Goal: Find specific page/section: Find specific page/section

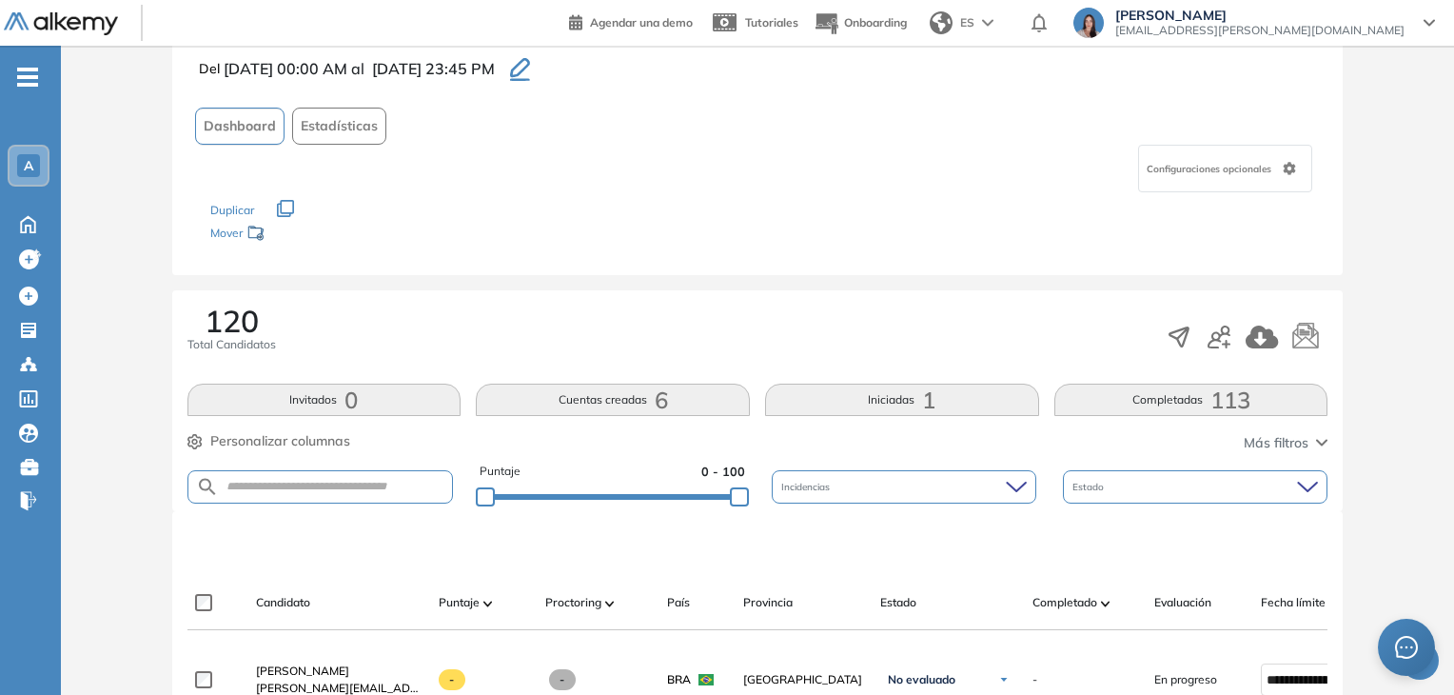
scroll to position [7, 0]
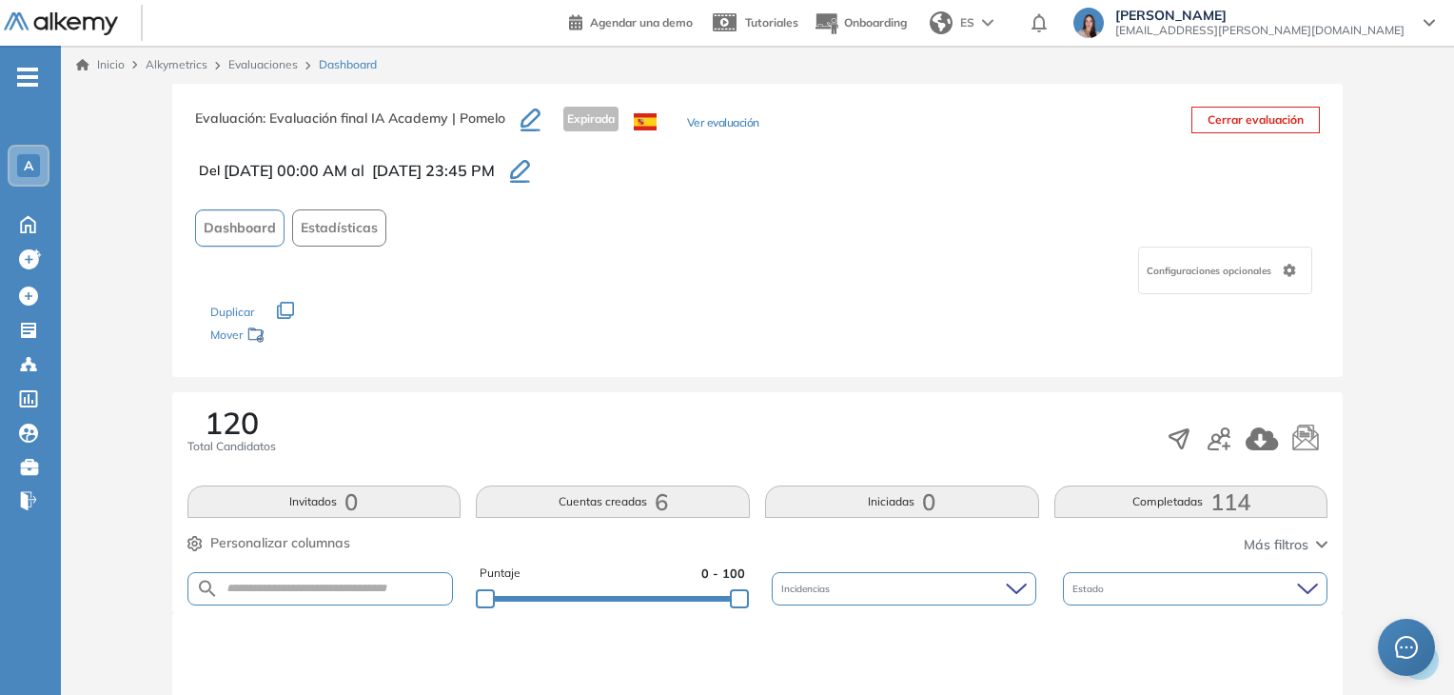
scroll to position [190, 0]
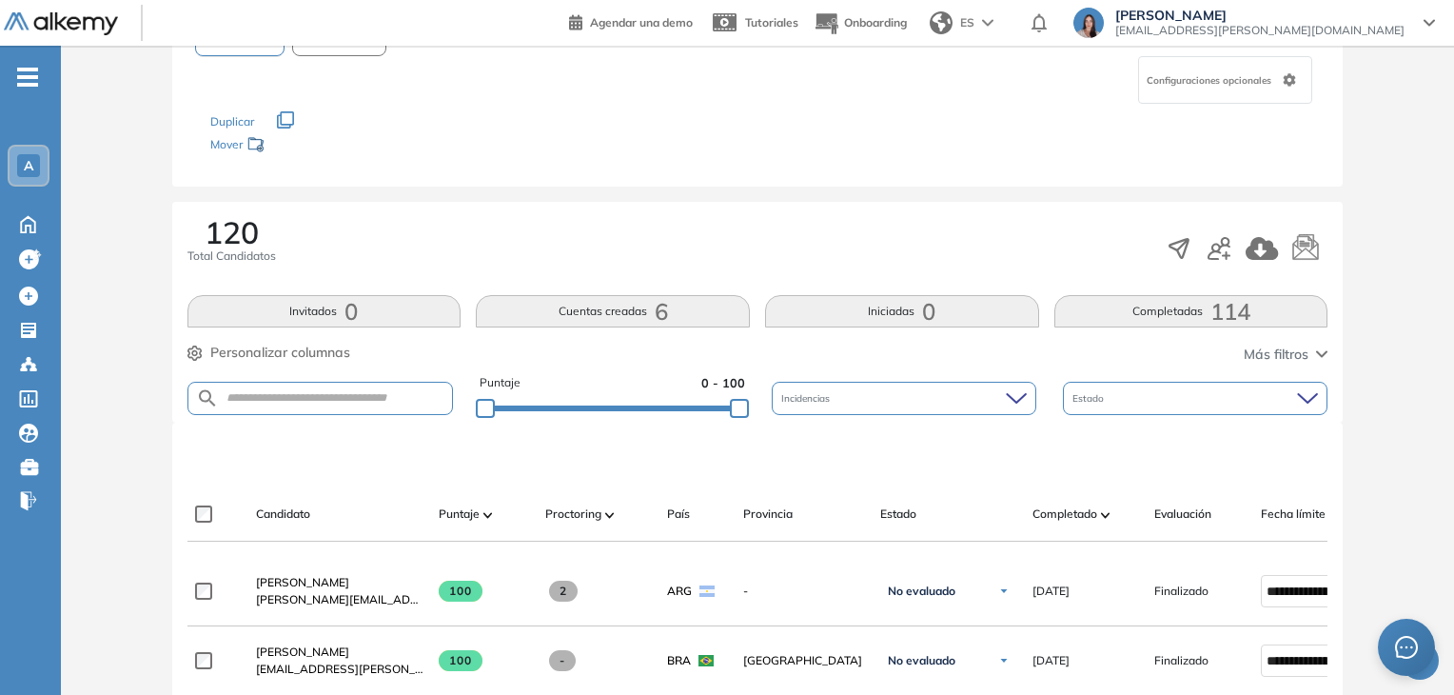
click at [1195, 309] on button "Completadas 114" at bounding box center [1191, 311] width 274 height 32
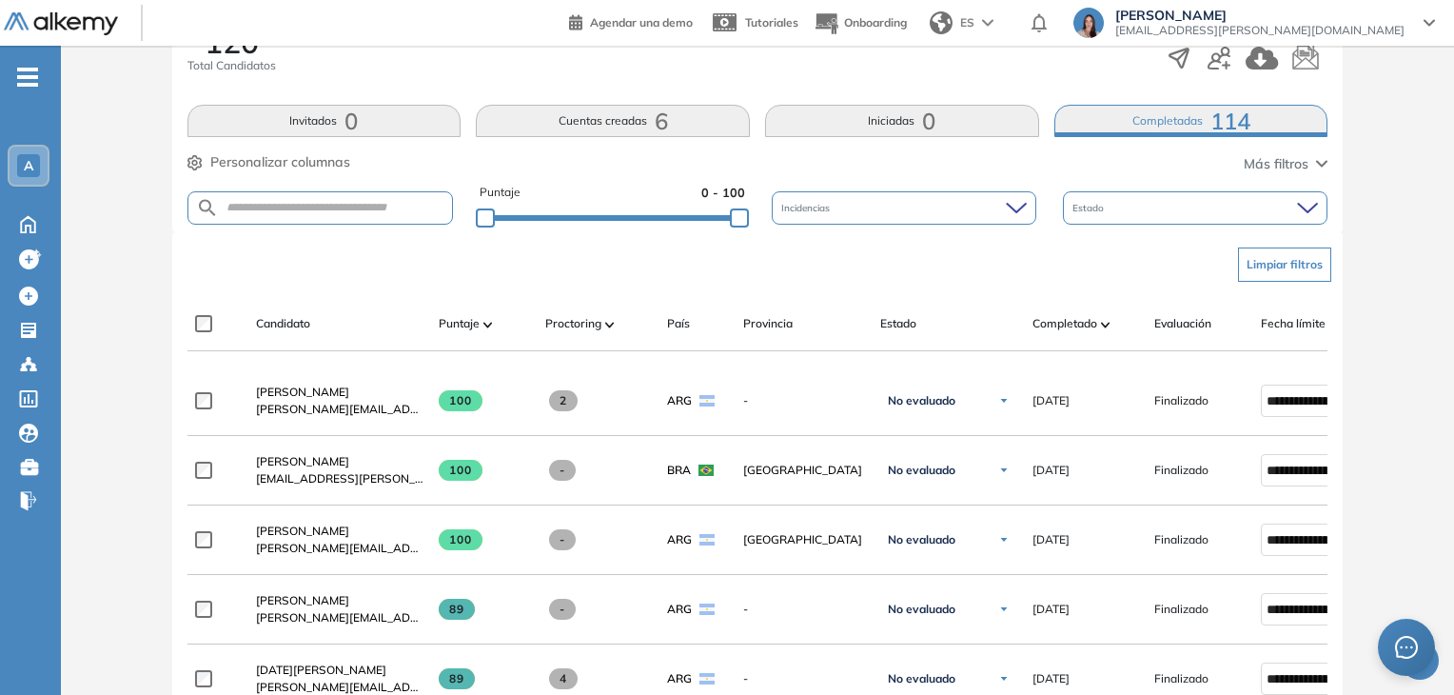
click at [1056, 312] on div "Completado" at bounding box center [1085, 323] width 107 height 23
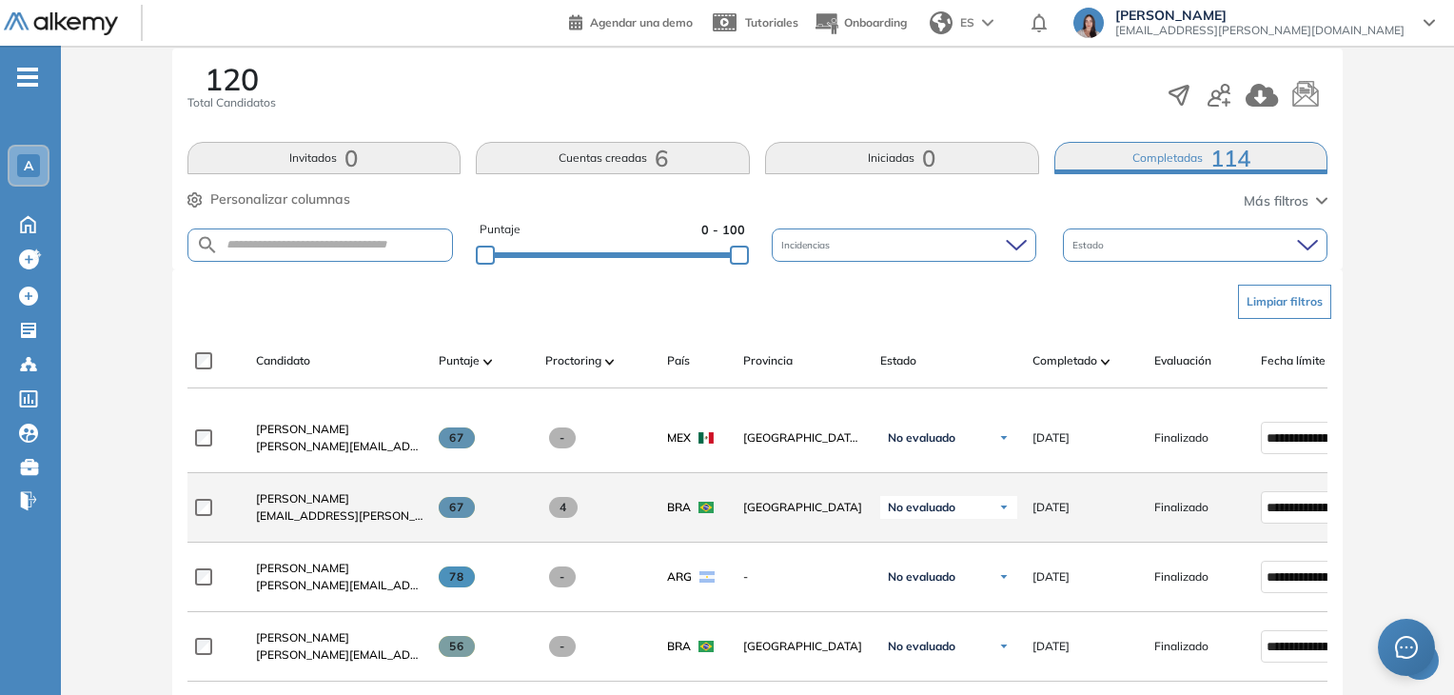
scroll to position [439, 0]
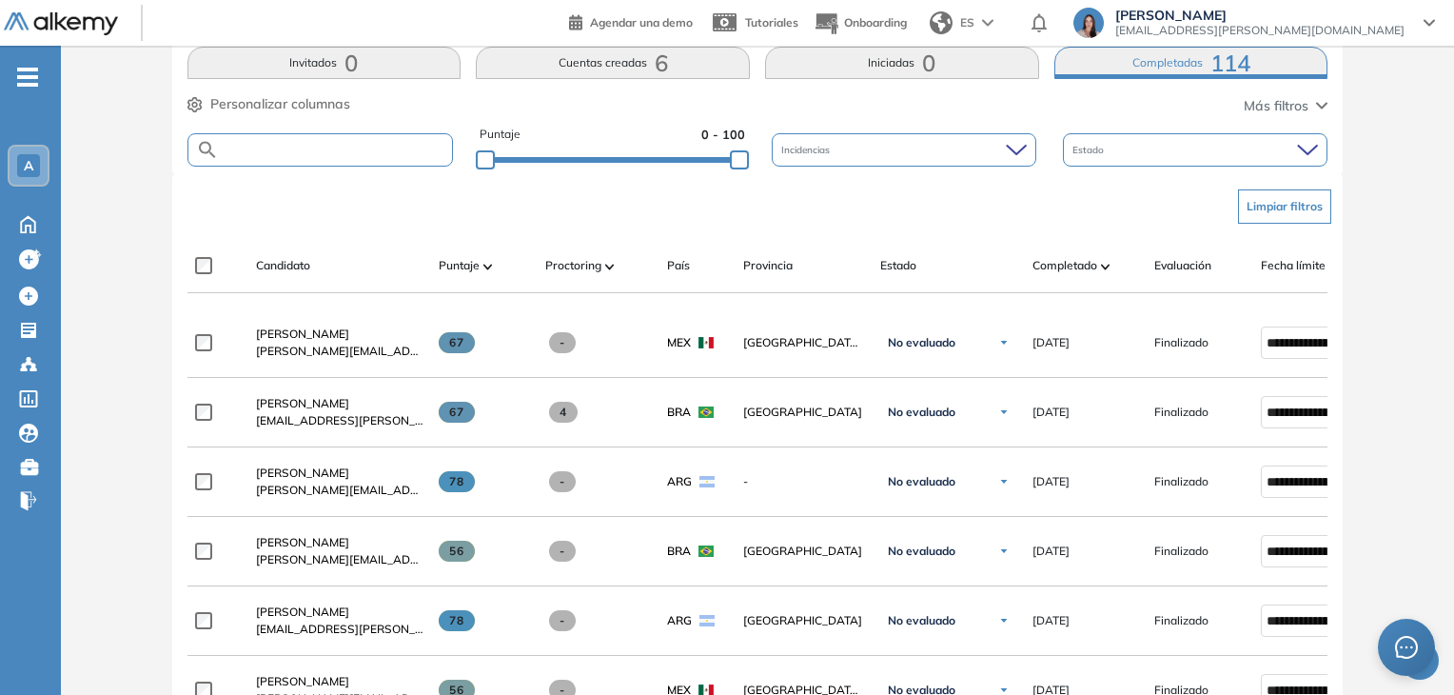
click at [315, 146] on input "text" at bounding box center [336, 150] width 234 height 14
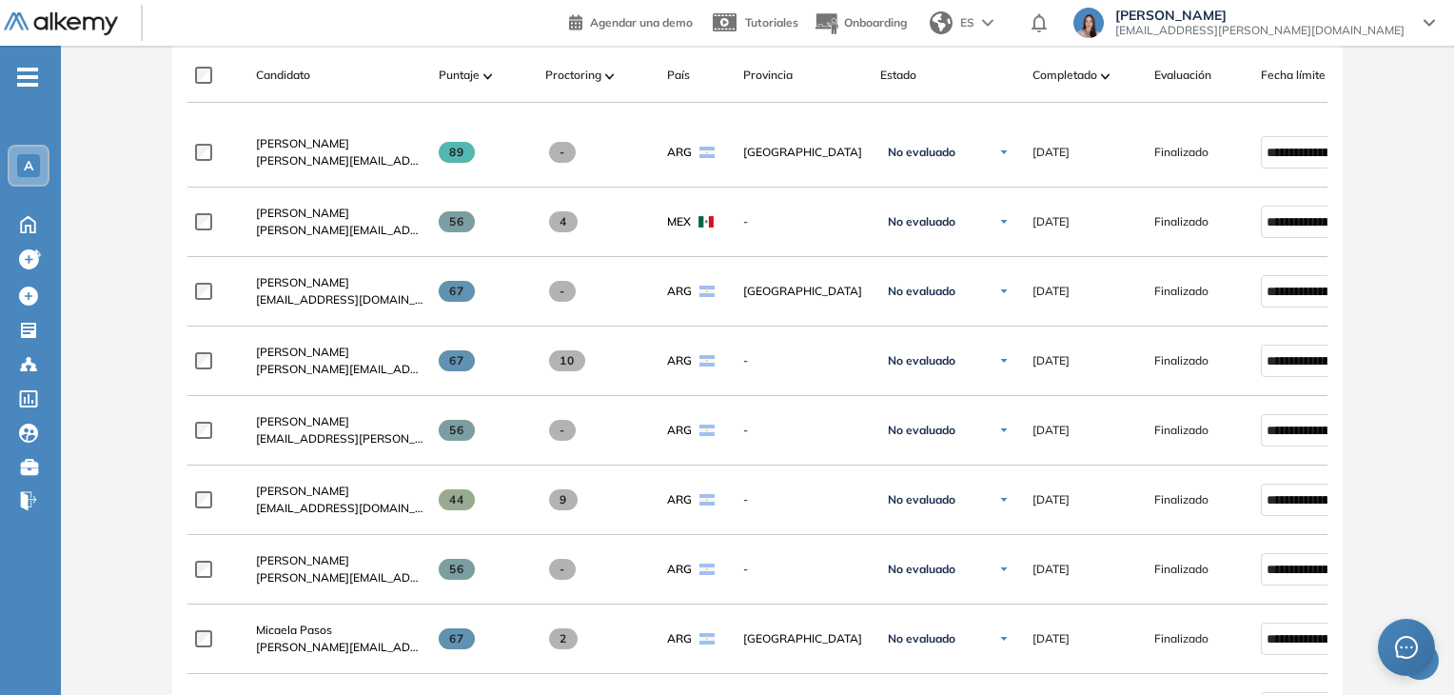
scroll to position [248, 0]
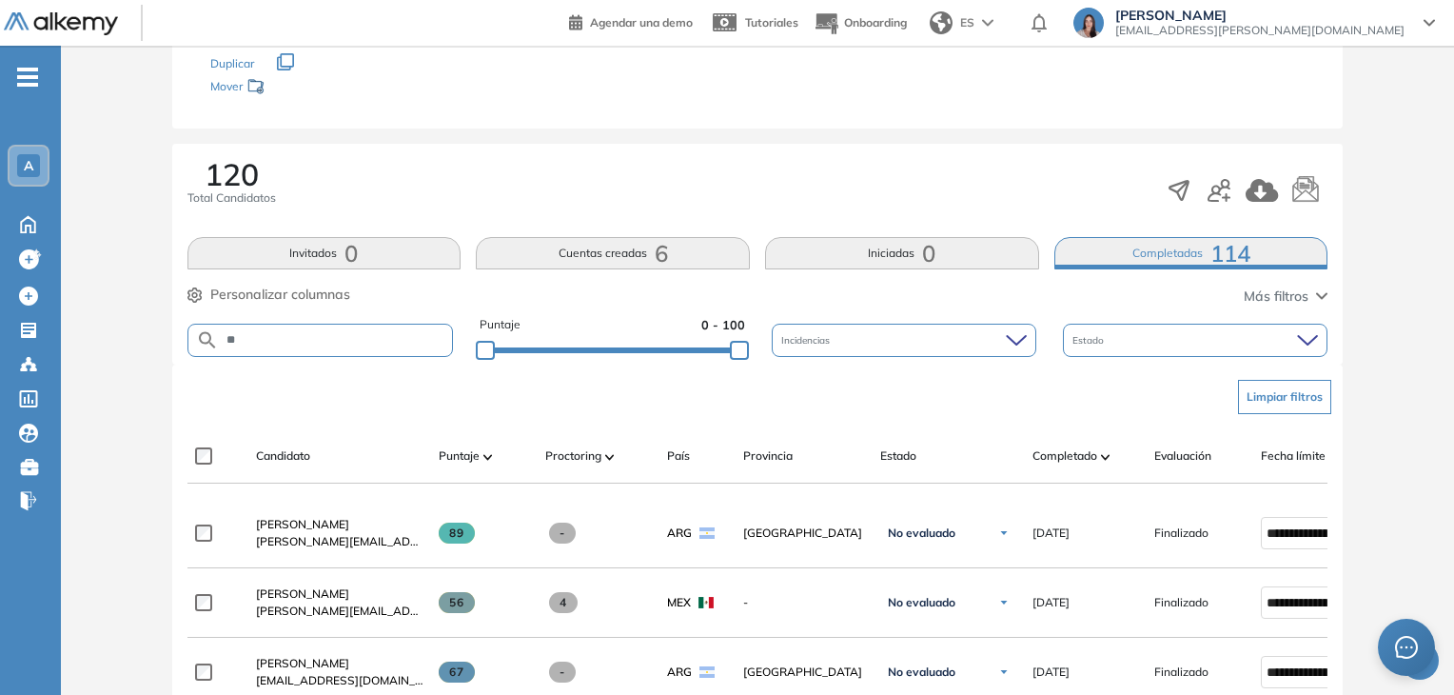
click at [266, 333] on input "**" at bounding box center [336, 340] width 234 height 14
type input "****"
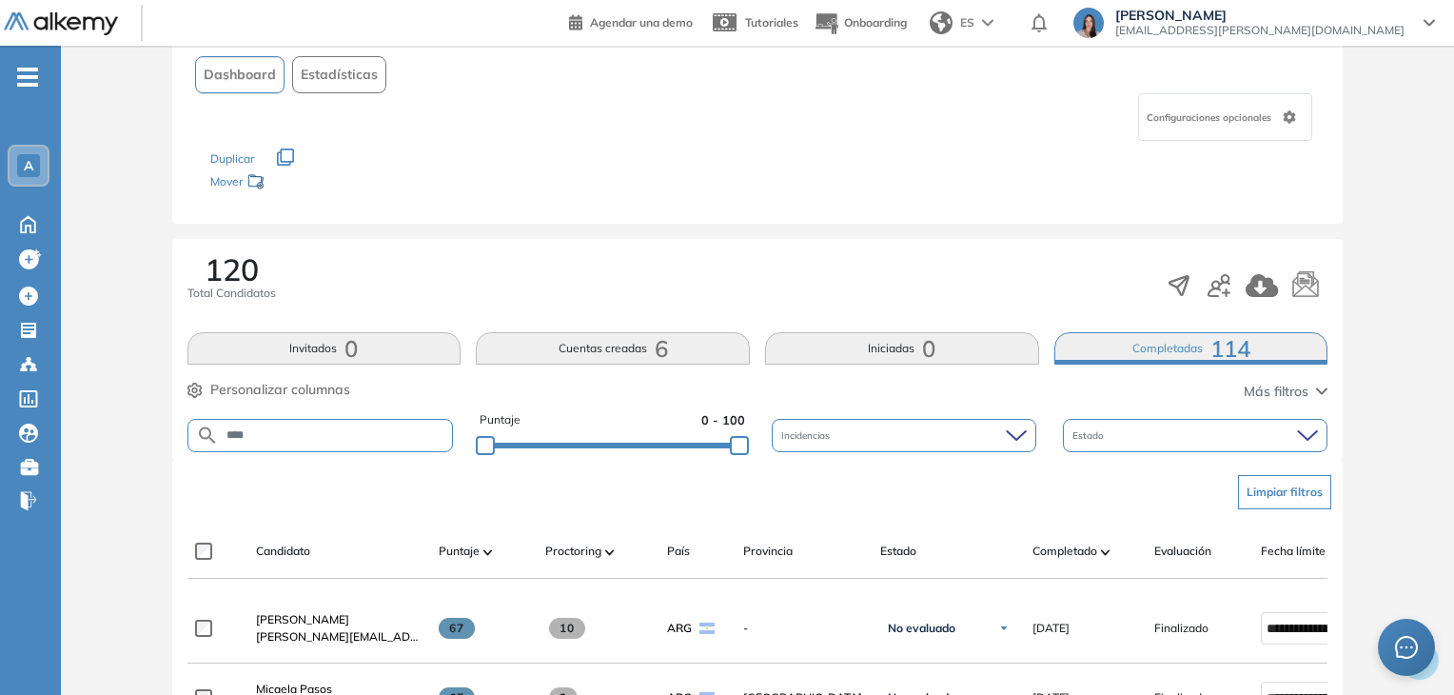
scroll to position [0, 0]
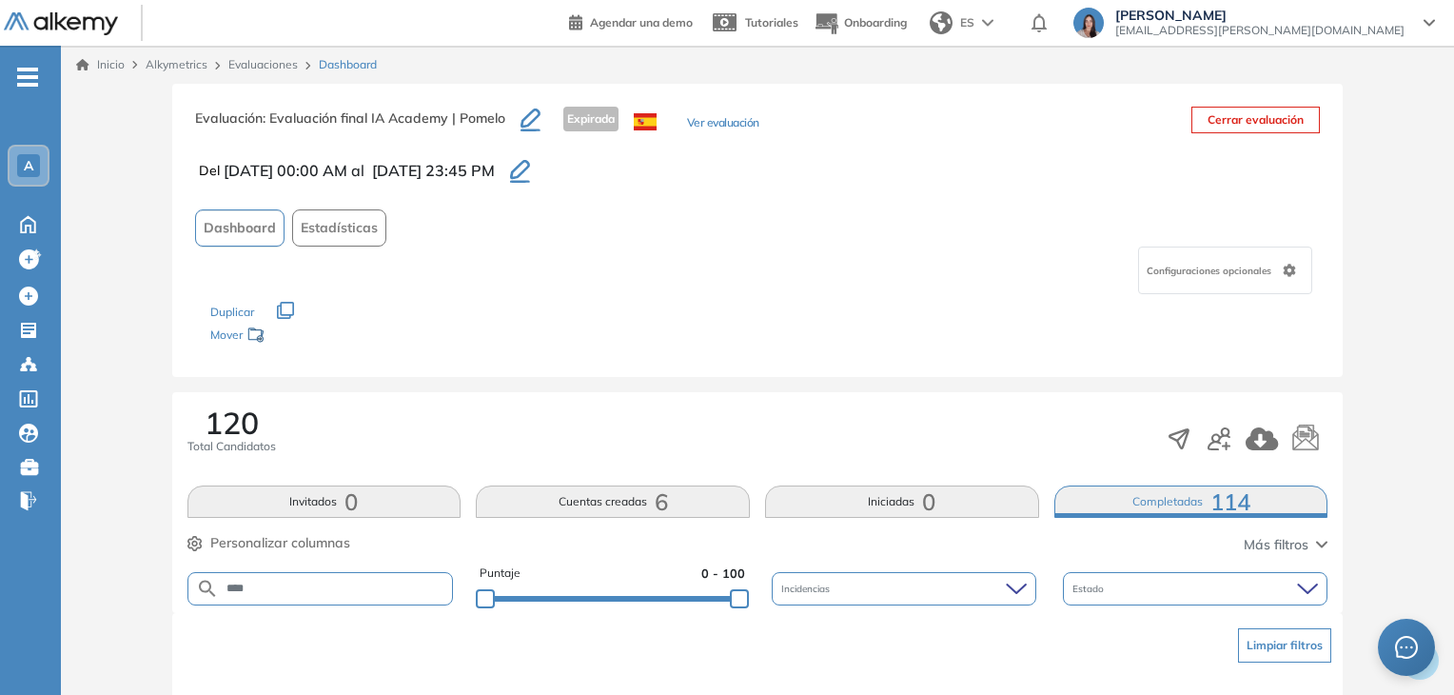
click at [37, 154] on div "A" at bounding box center [28, 165] width 23 height 23
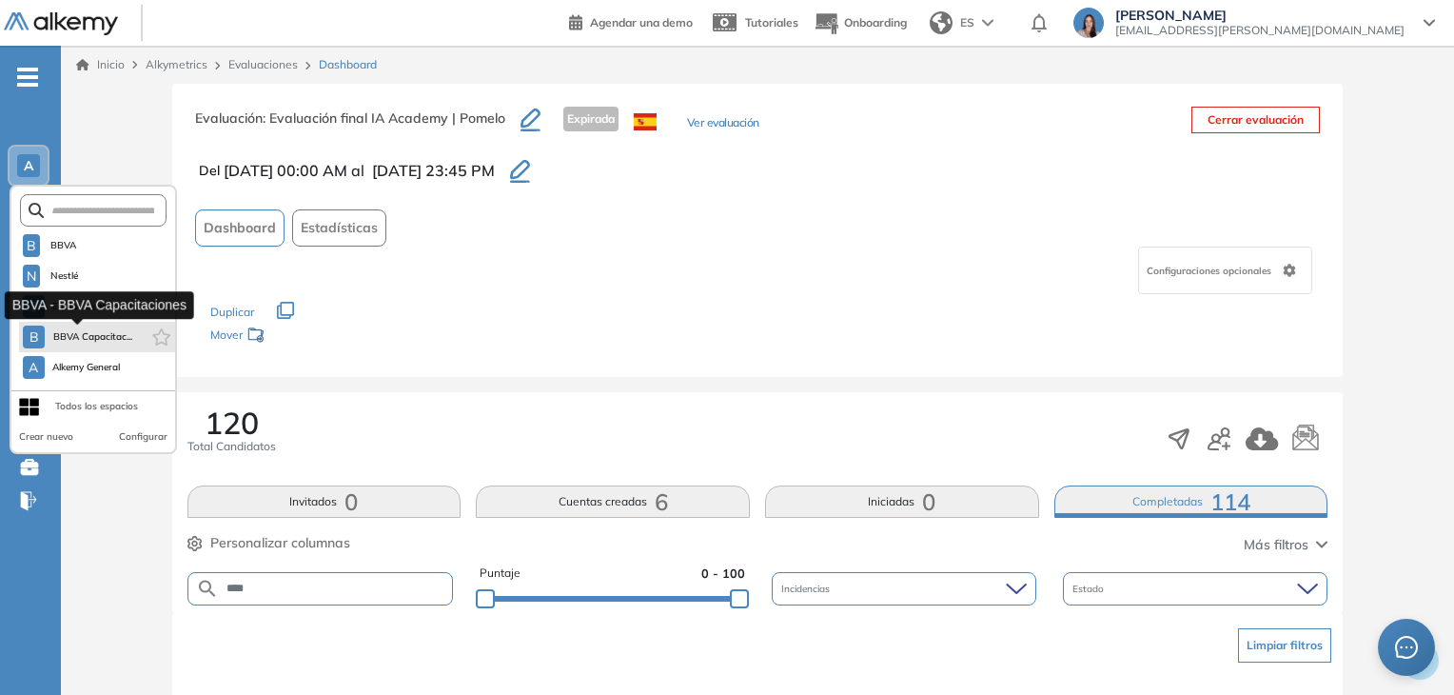
click at [116, 336] on span "BBVA Capacitac..." at bounding box center [92, 336] width 80 height 15
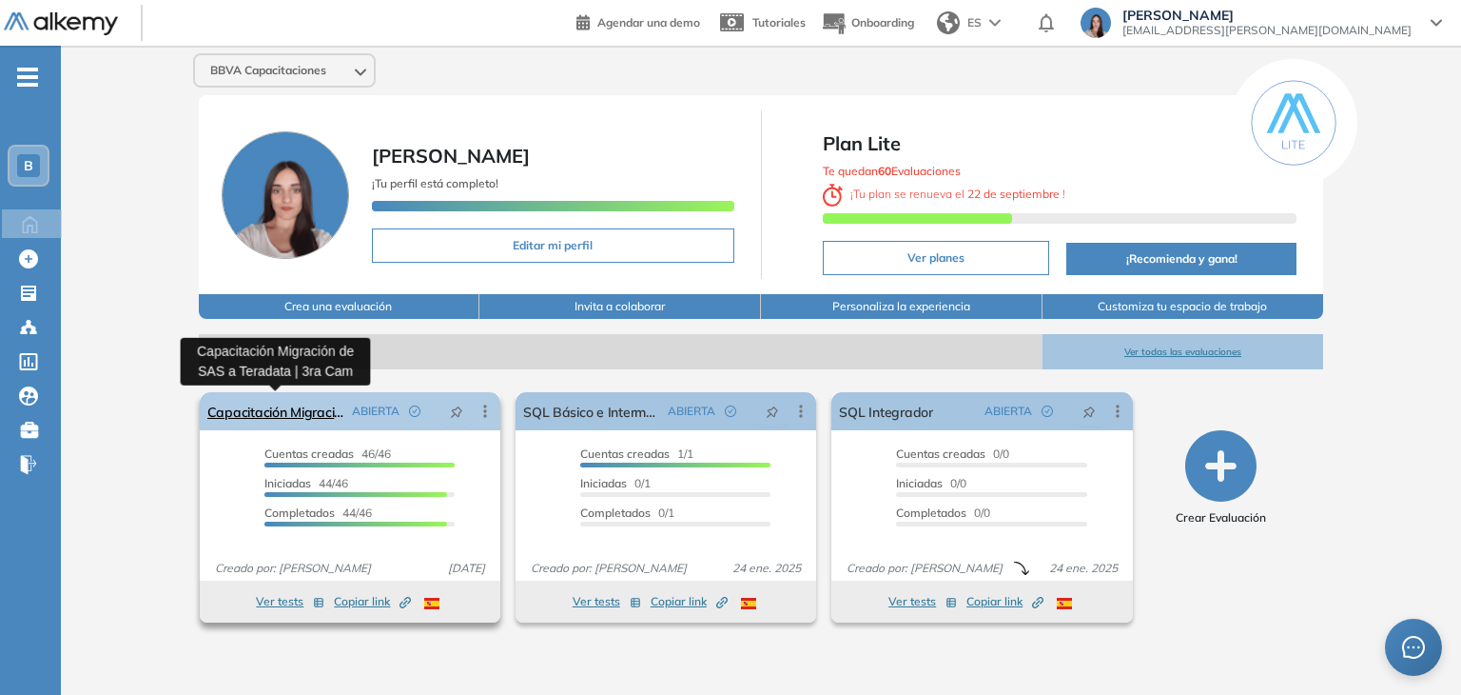
click at [302, 408] on link "Capacitación Migración de SAS a Teradata | 3ra Cam" at bounding box center [275, 411] width 137 height 38
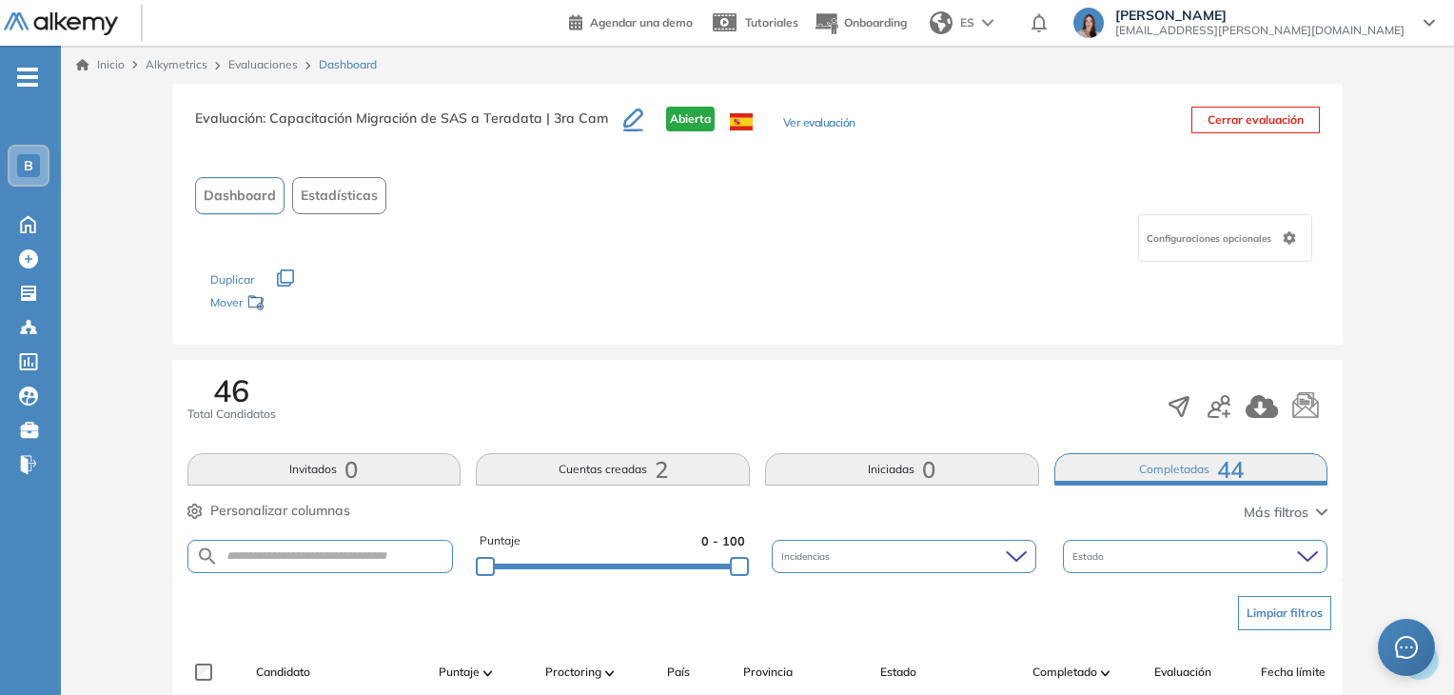
scroll to position [190, 0]
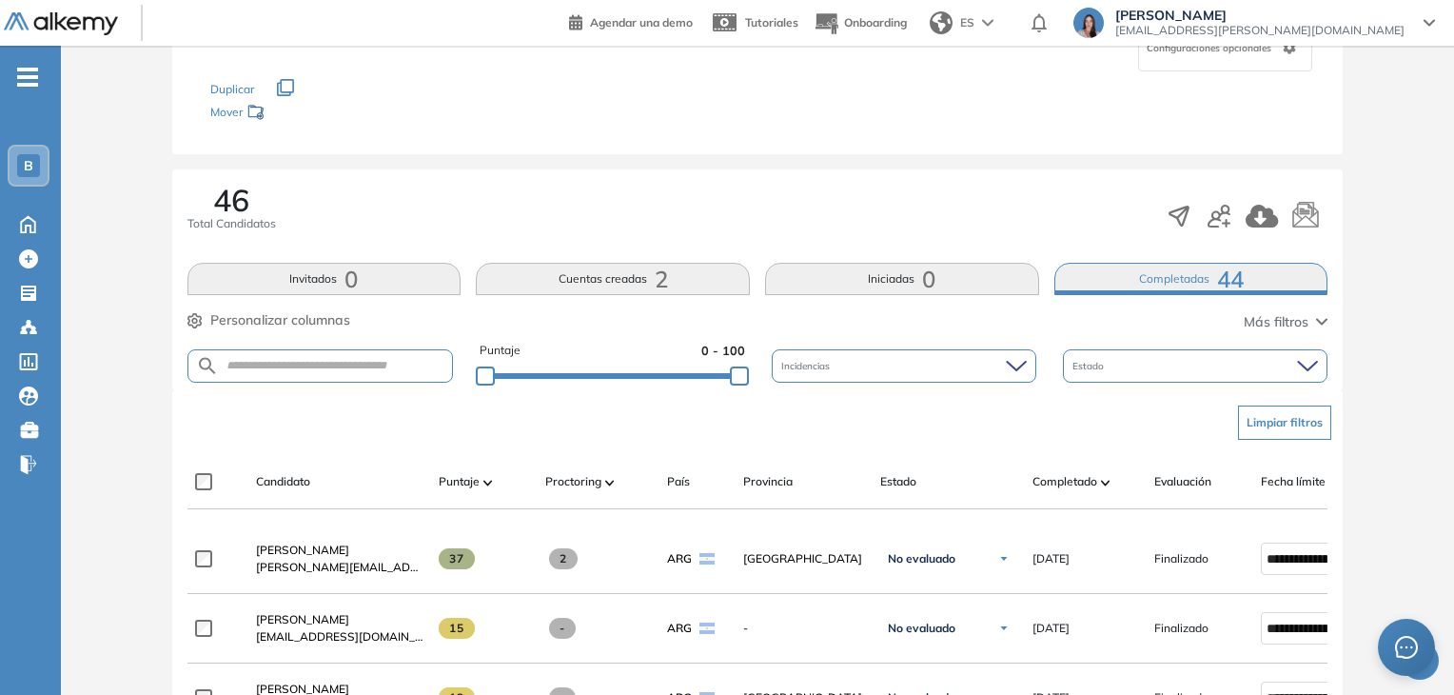
click at [1159, 268] on button "Completadas 44" at bounding box center [1191, 279] width 274 height 32
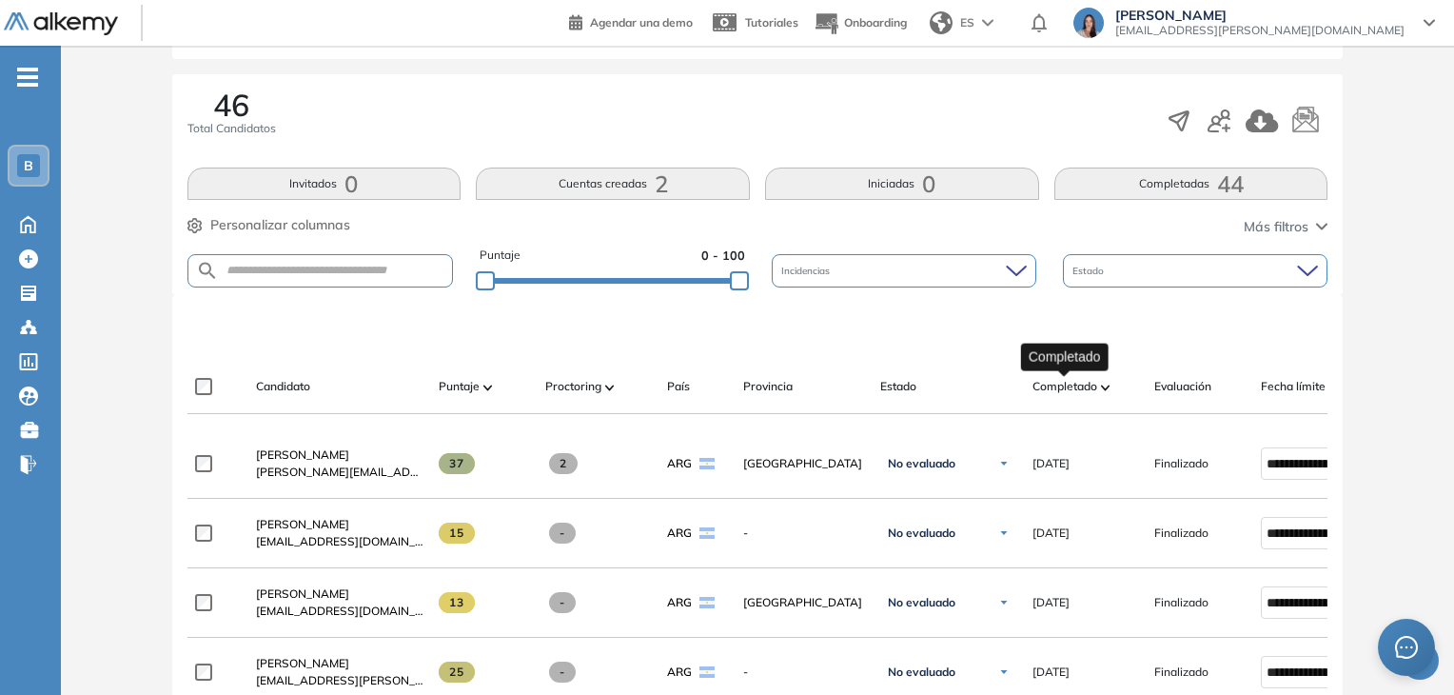
click at [1066, 386] on span "Completado" at bounding box center [1064, 386] width 65 height 17
